Goal: Task Accomplishment & Management: Manage account settings

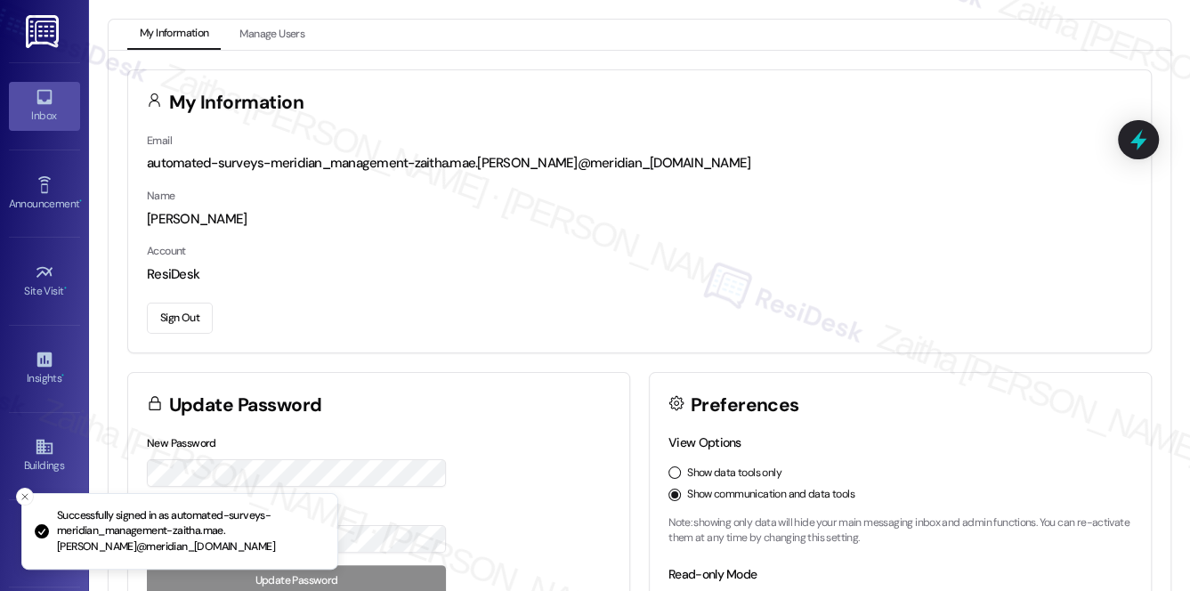
click at [37, 114] on div "Inbox" at bounding box center [44, 116] width 89 height 18
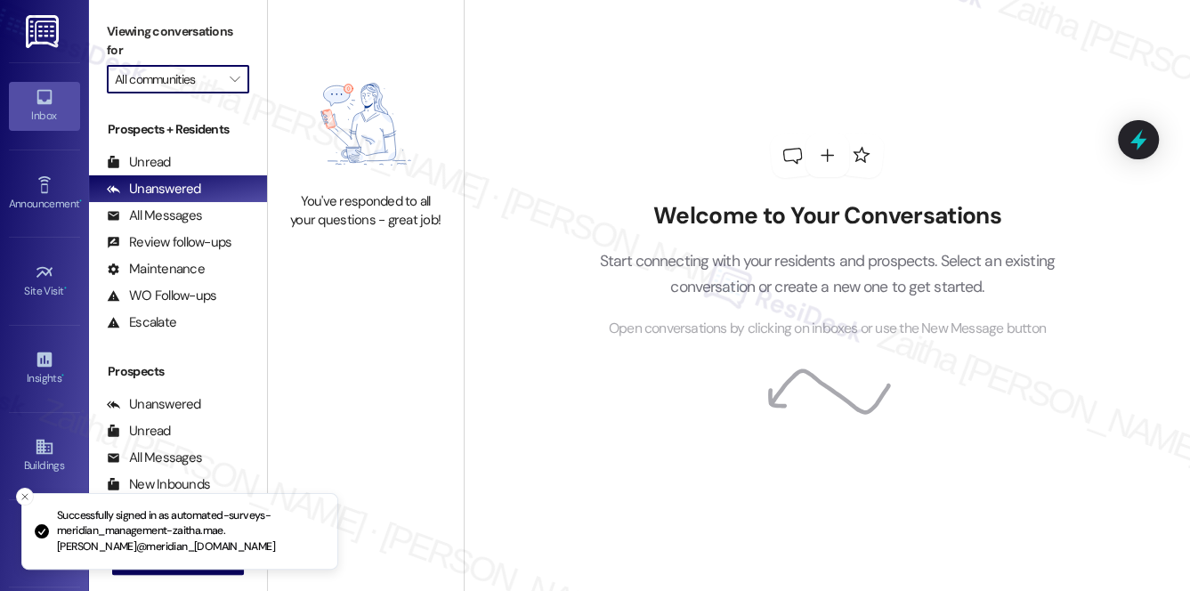
click at [197, 86] on input "All communities" at bounding box center [168, 79] width 106 height 28
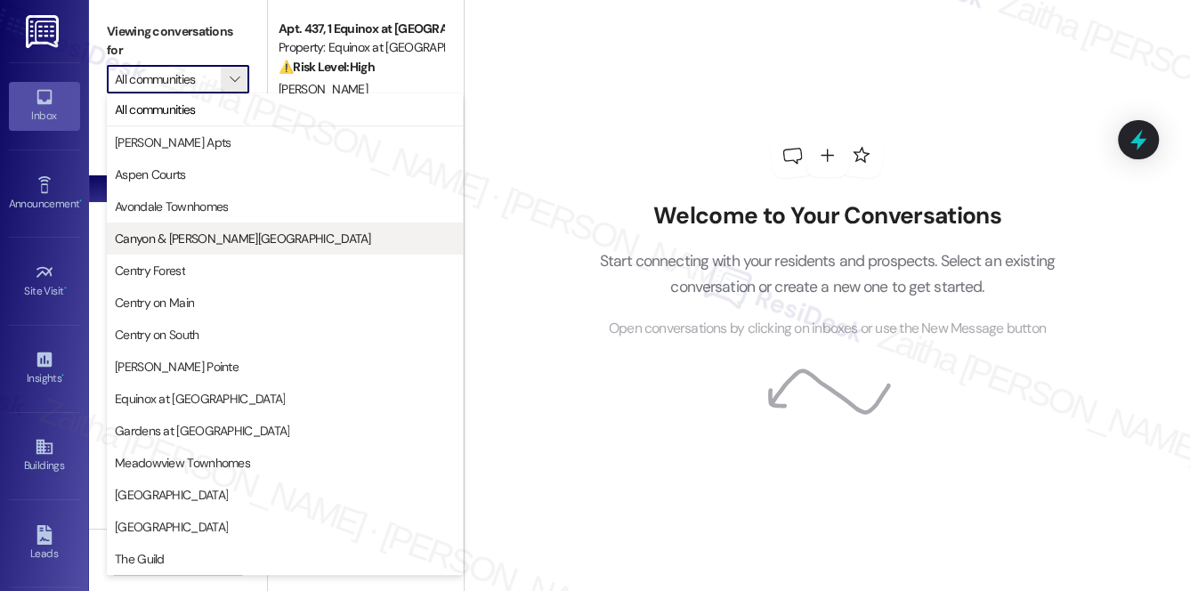
click at [190, 239] on span "Canyon & [PERSON_NAME][GEOGRAPHIC_DATA]" at bounding box center [243, 239] width 256 height 18
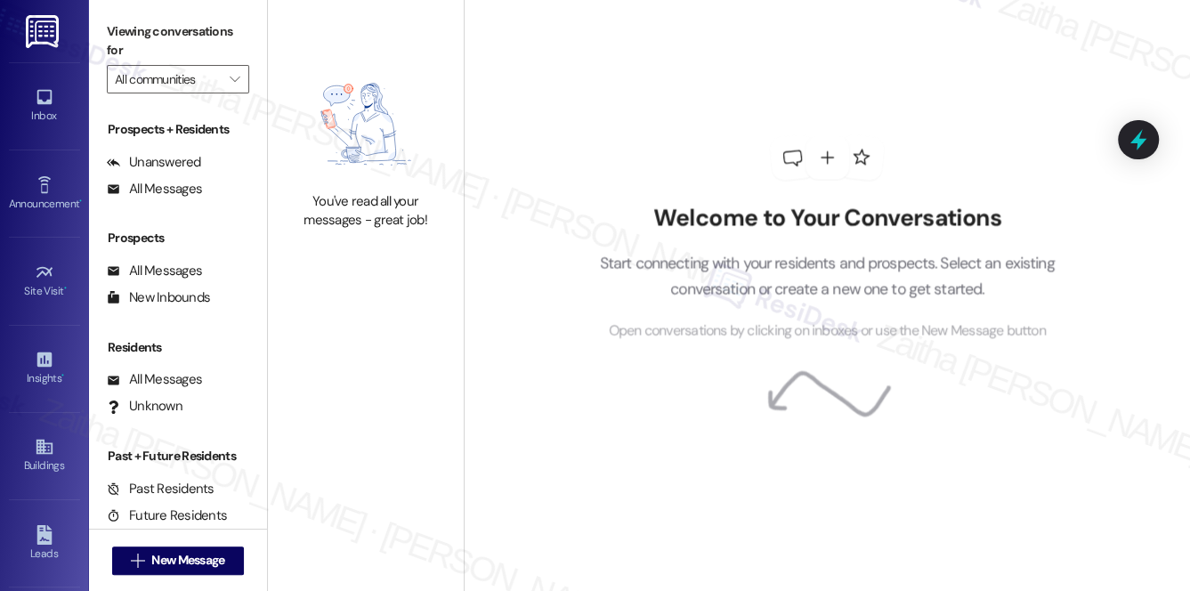
type input "Canyon & [PERSON_NAME][GEOGRAPHIC_DATA]"
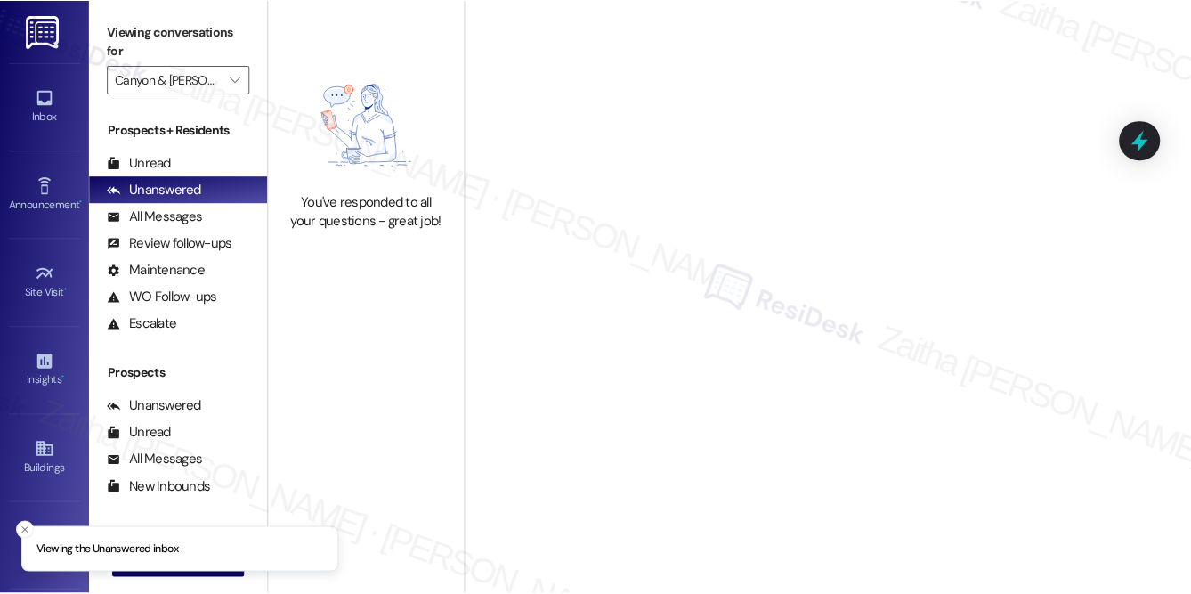
scroll to position [212, 0]
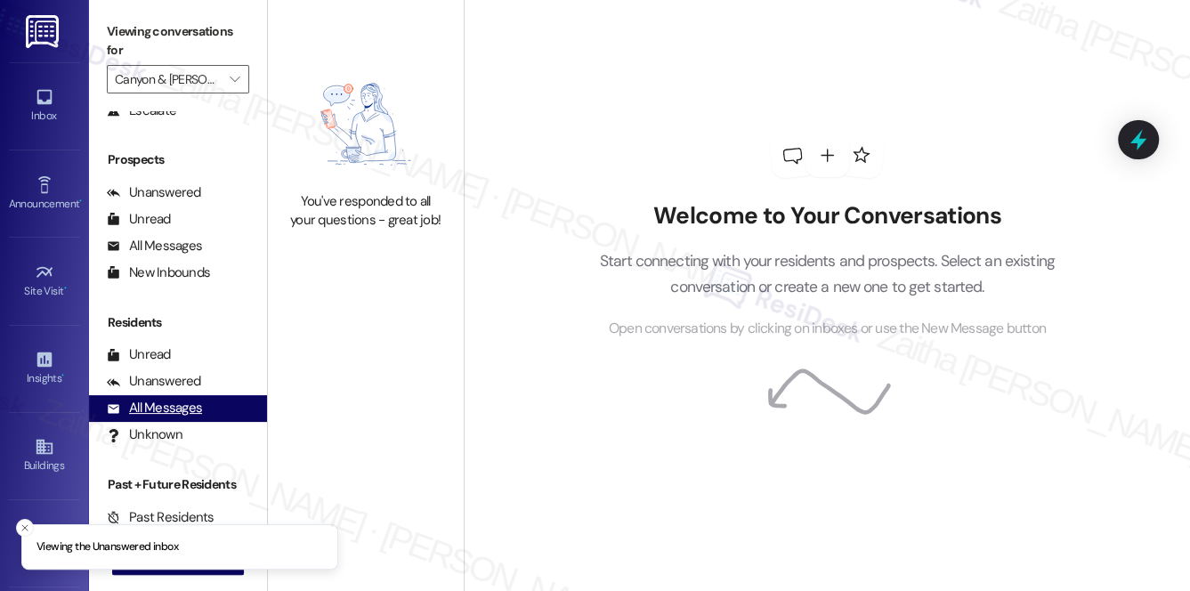
click at [176, 413] on div "All Messages" at bounding box center [154, 408] width 95 height 19
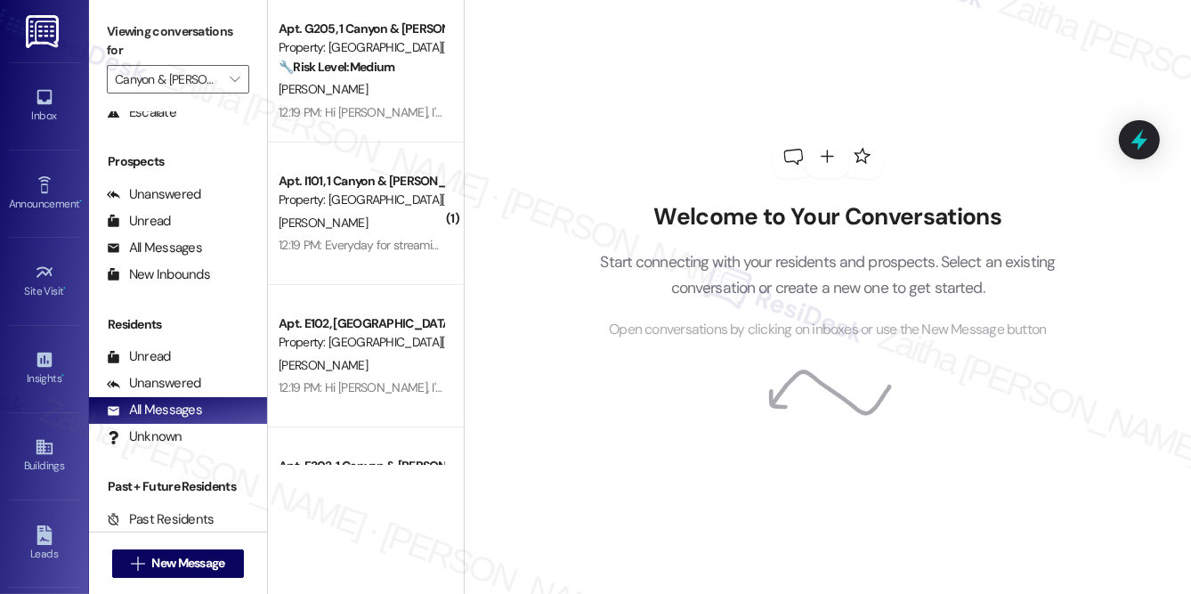
scroll to position [209, 0]
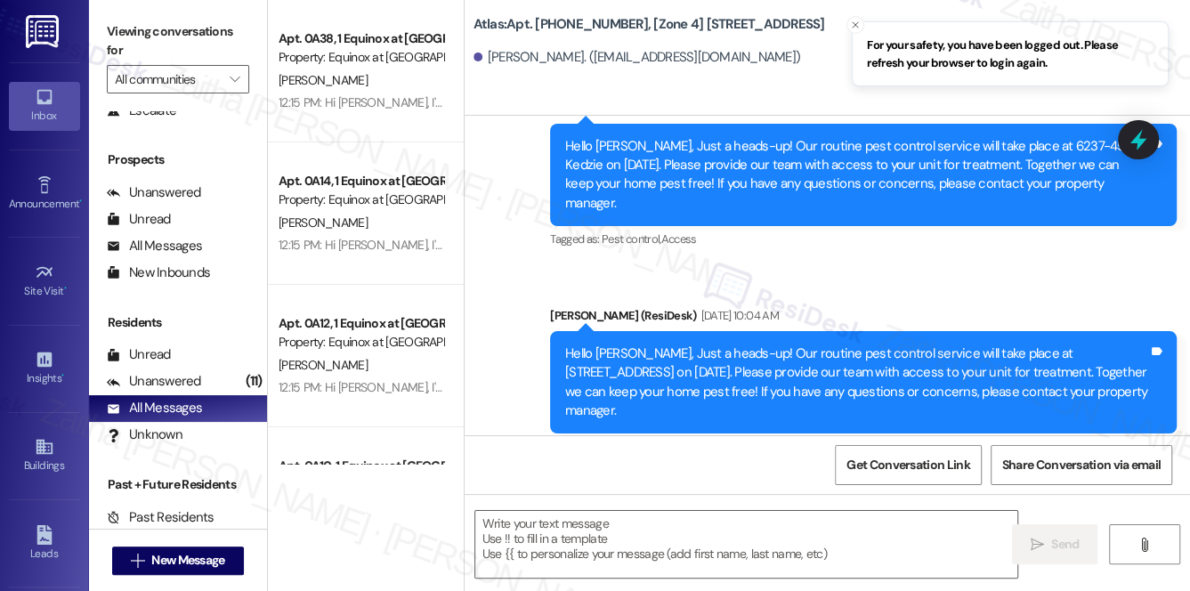
scroll to position [2103, 0]
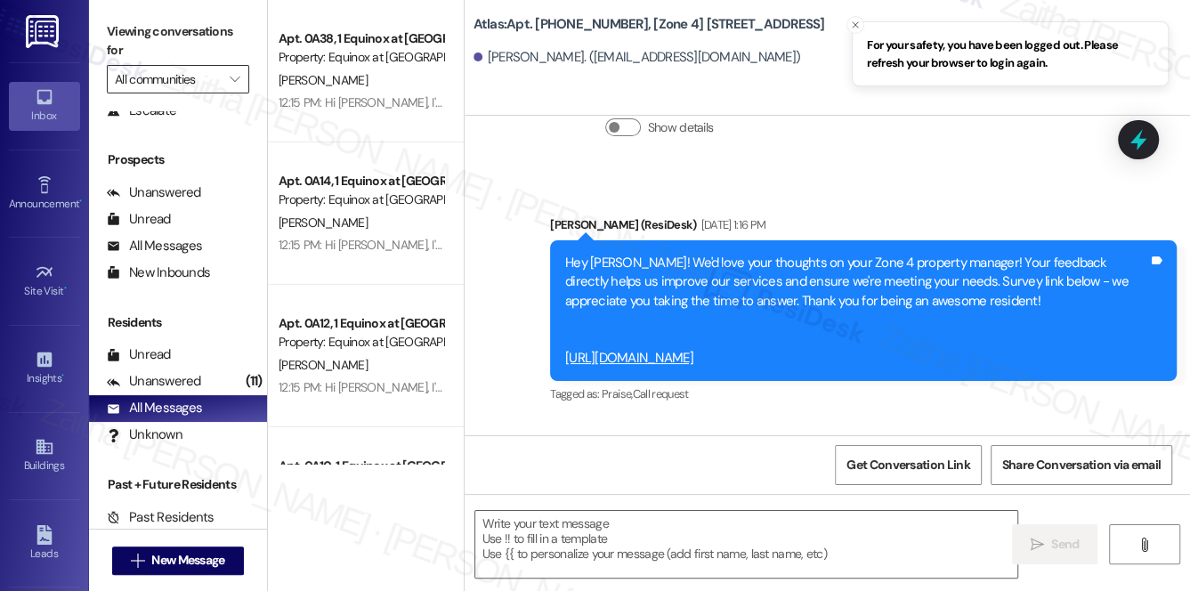
click at [197, 75] on input "All communities" at bounding box center [168, 79] width 106 height 28
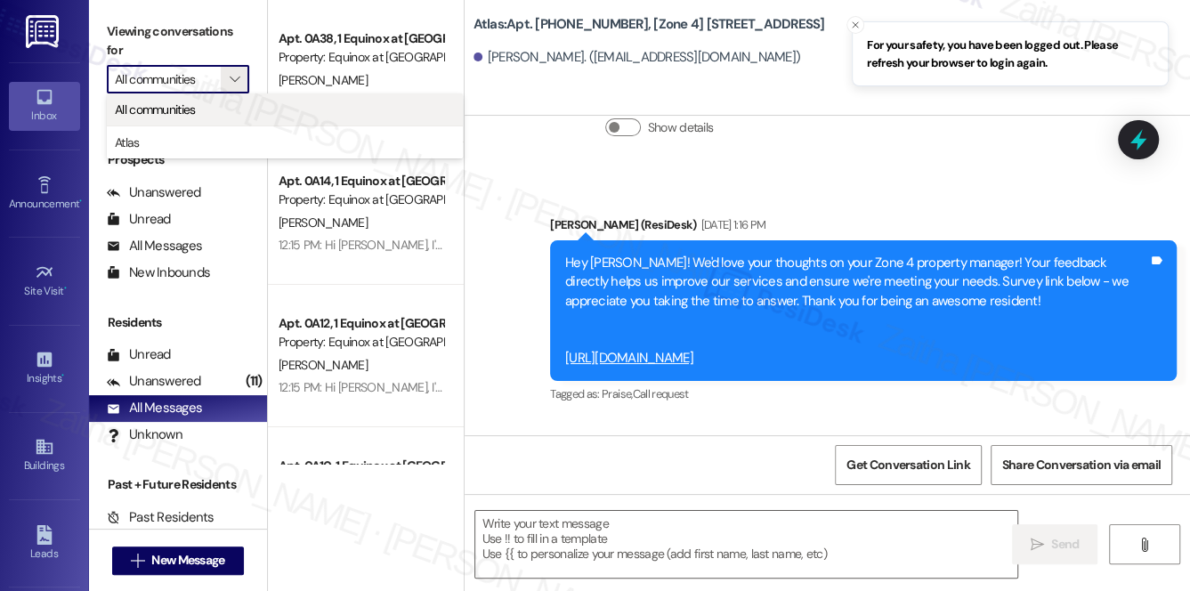
click at [182, 102] on span "All communities" at bounding box center [155, 110] width 81 height 18
click at [201, 84] on input "All communities" at bounding box center [168, 79] width 106 height 28
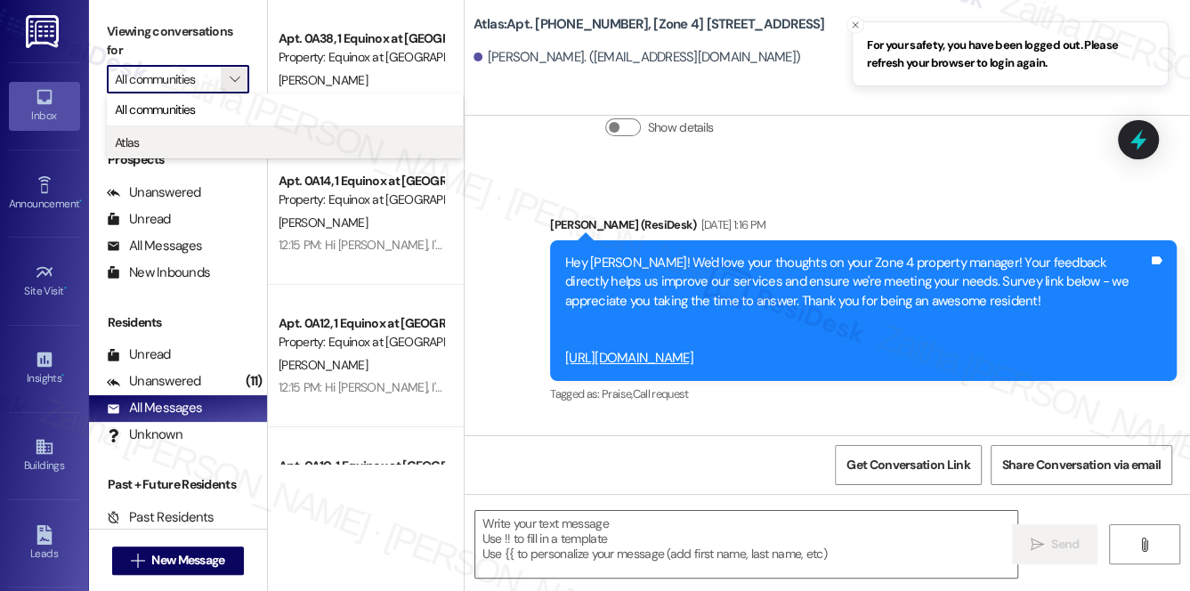
click at [178, 141] on span "Atlas" at bounding box center [285, 143] width 340 height 18
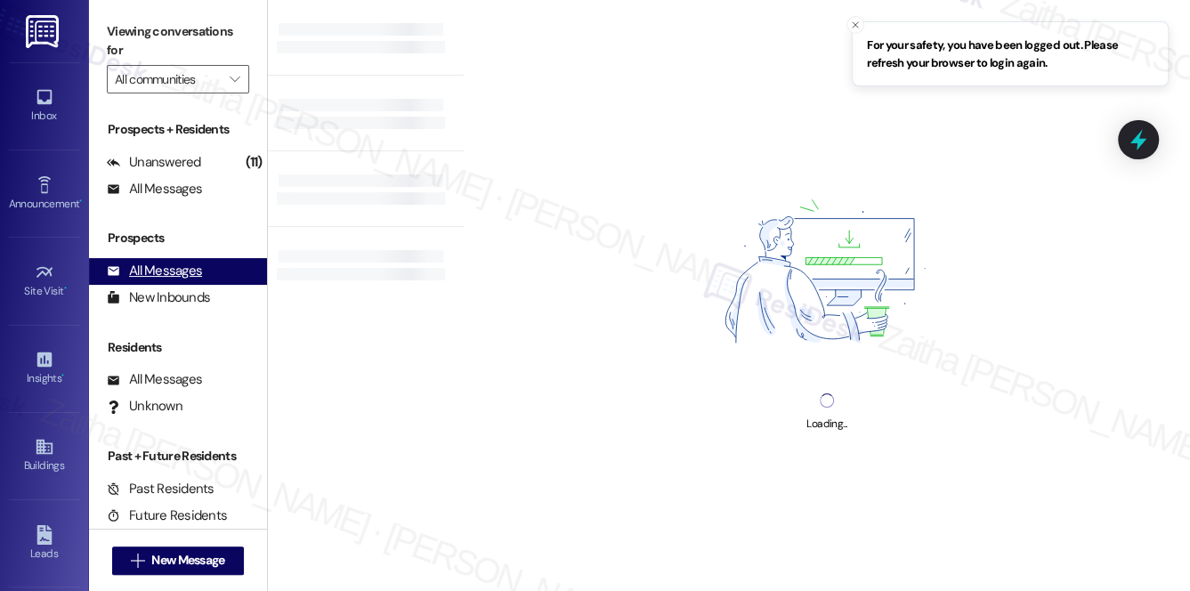
type input "Atlas"
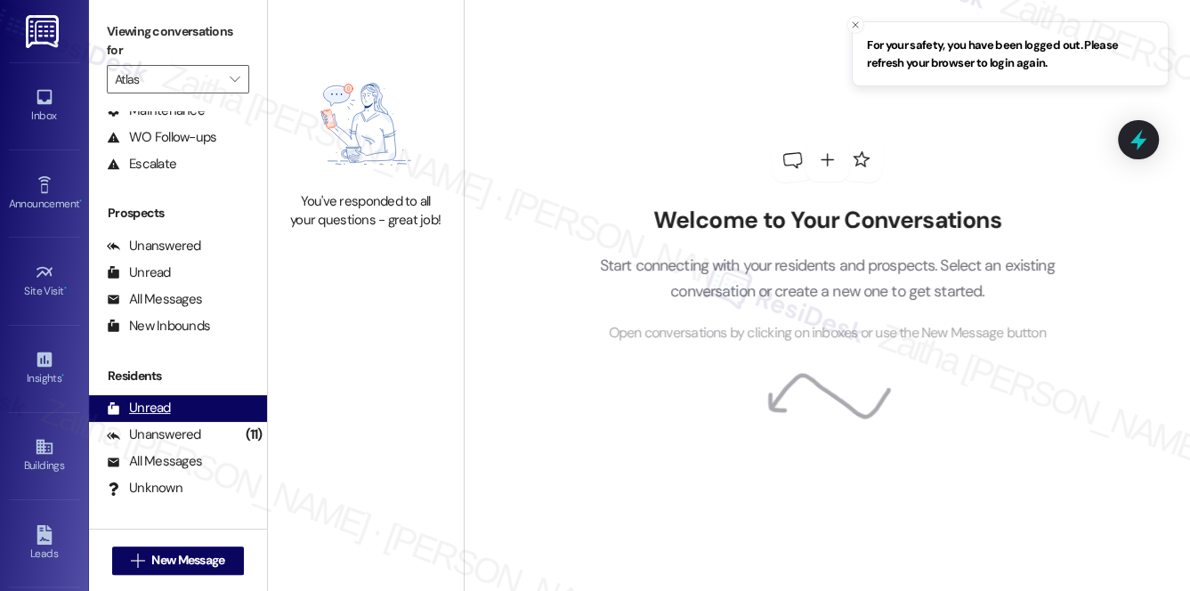
scroll to position [212, 0]
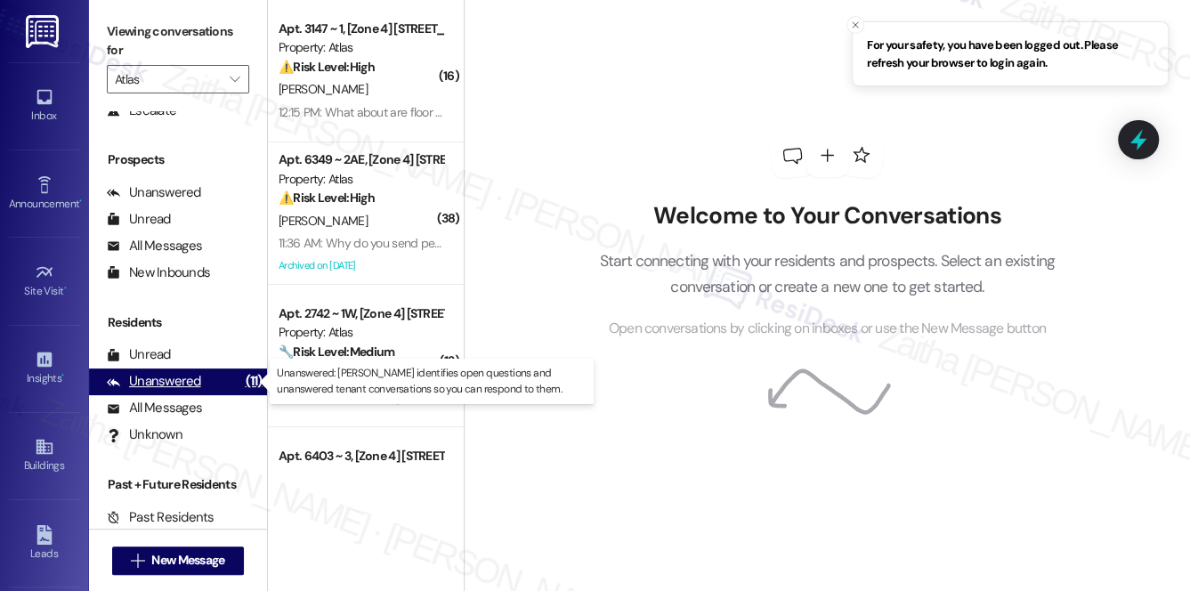
click at [167, 373] on div "Unanswered" at bounding box center [154, 381] width 94 height 19
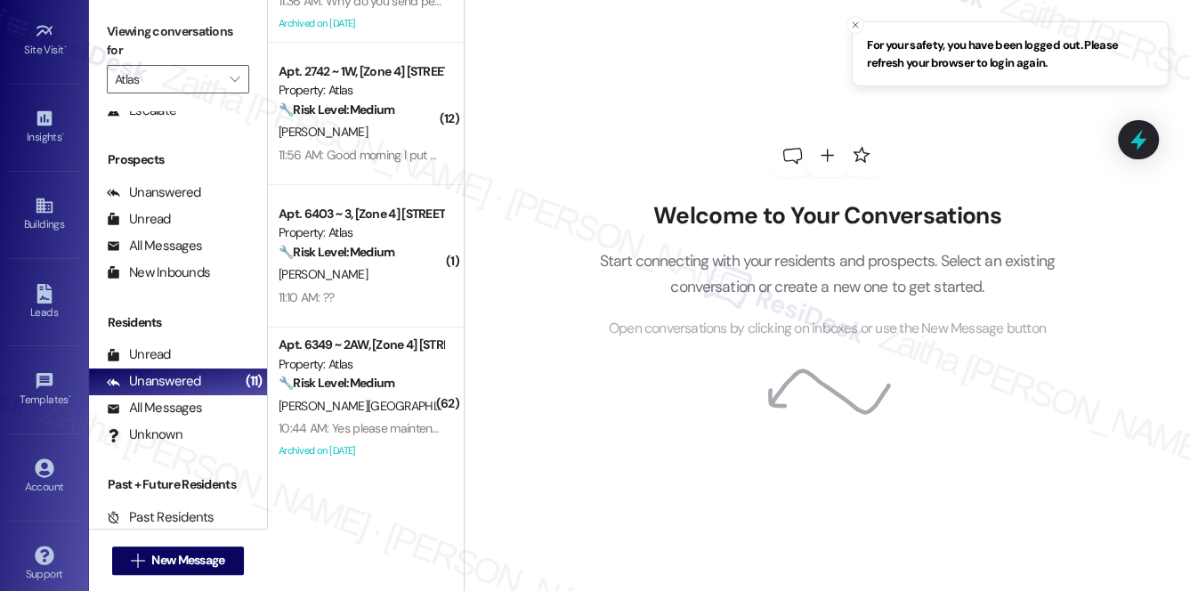
scroll to position [251, 0]
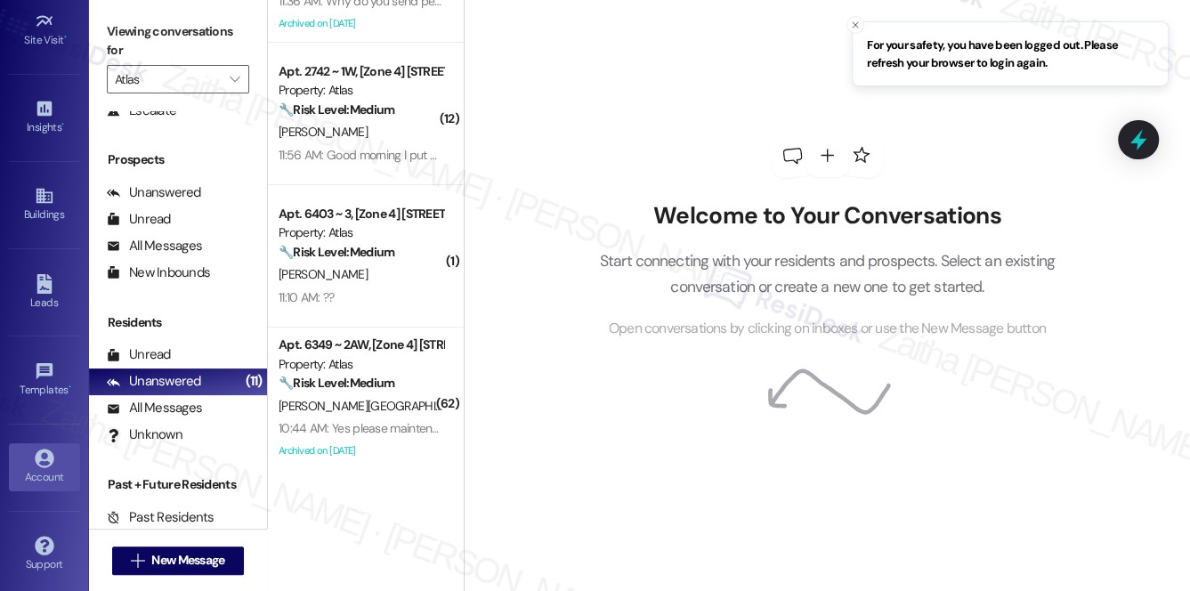
click at [33, 468] on div "Account" at bounding box center [44, 477] width 89 height 18
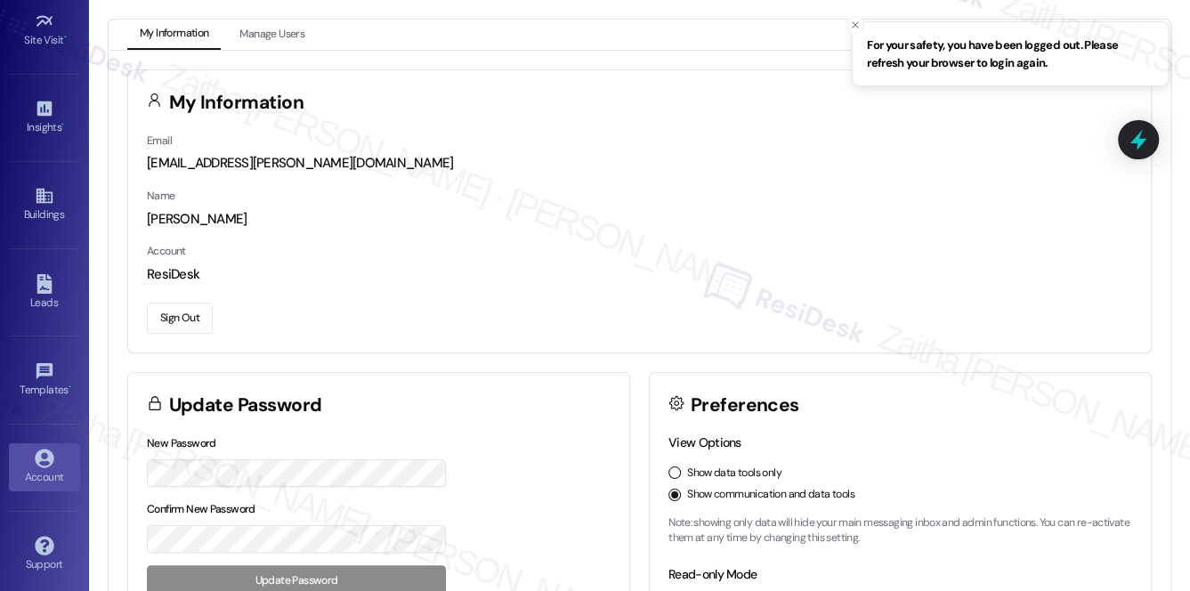
click at [174, 319] on button "Sign Out" at bounding box center [180, 318] width 66 height 31
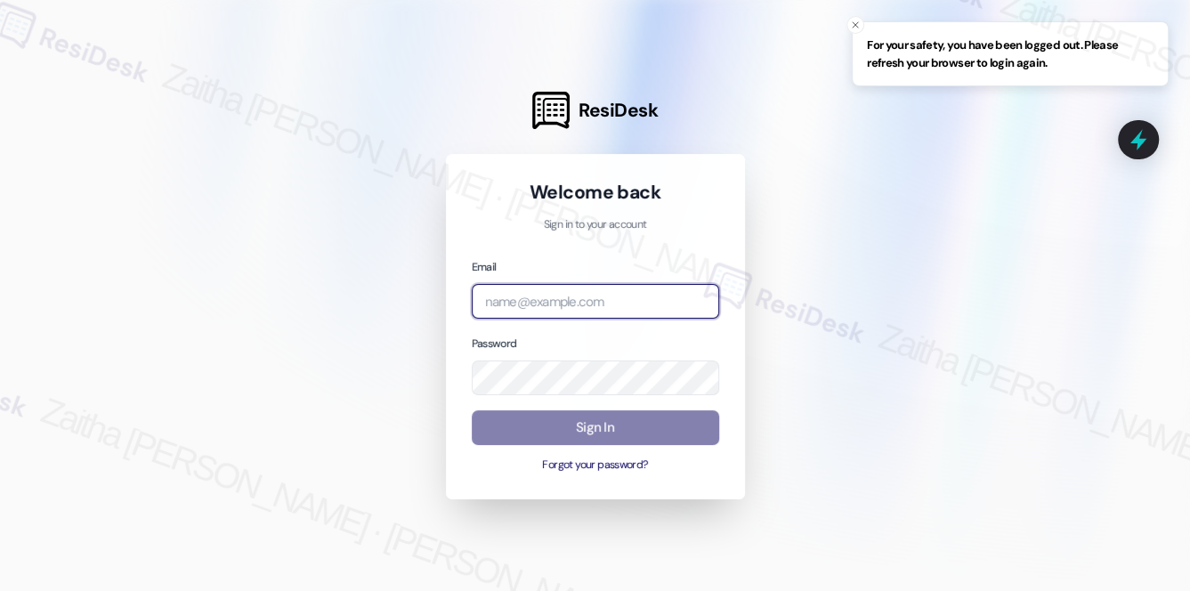
click at [547, 302] on input "email" at bounding box center [595, 301] width 247 height 35
type input "automated-surveys-icarus-zaitha.mae.garcia@icarus.com"
